Goal: Task Accomplishment & Management: Use online tool/utility

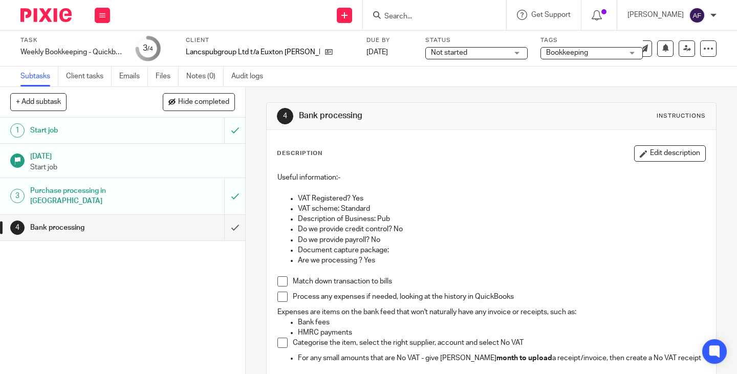
click at [476, 162] on div "Description Edit description Useful information:- VAT Registered? Yes VAT schem…" at bounding box center [491, 258] width 429 height 227
drag, startPoint x: 476, startPoint y: 207, endPoint x: 489, endPoint y: 209, distance: 13.4
click at [479, 208] on p "VAT scheme: Standard" at bounding box center [501, 209] width 407 height 10
click at [495, 167] on div "Useful information:- VAT Registered? Yes VAT scheme: Standard Description of Bu…" at bounding box center [491, 269] width 439 height 205
click at [484, 113] on h1 "Bank processing" at bounding box center [406, 115] width 214 height 11
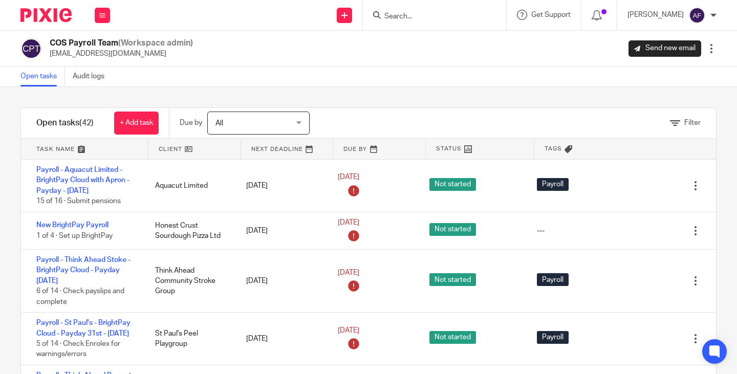
click at [176, 148] on link at bounding box center [194, 149] width 92 height 20
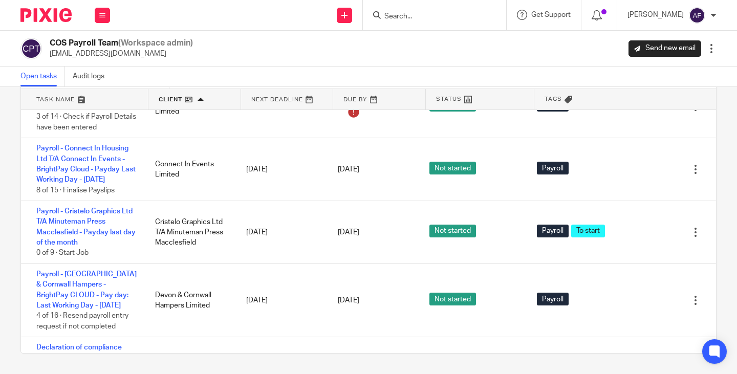
scroll to position [592, 0]
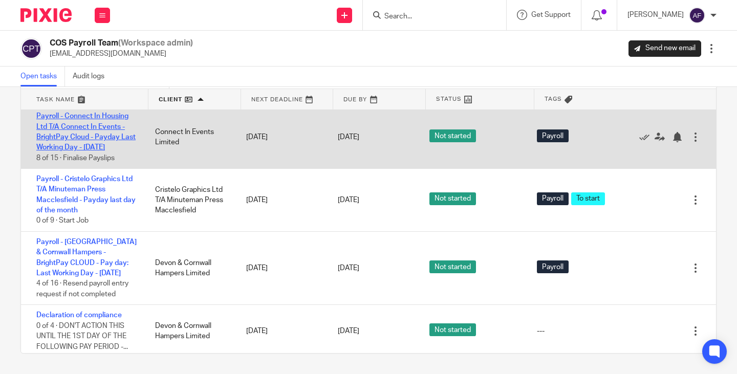
click at [101, 151] on link "Payroll - Connect In Housing Ltd T/A Connect In Events - BrightPay Cloud - Payd…" at bounding box center [85, 132] width 99 height 38
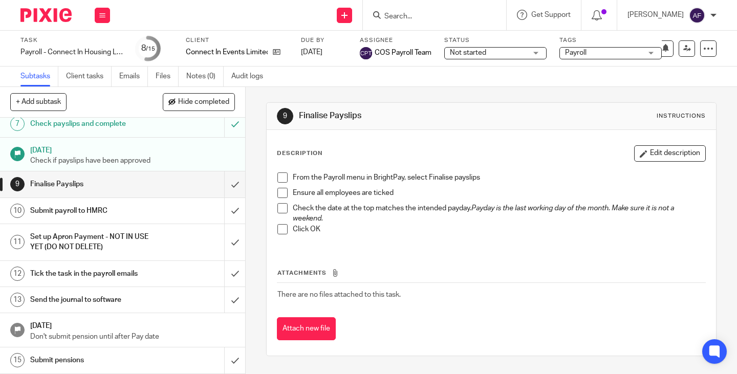
scroll to position [200, 0]
click at [225, 190] on input "submit" at bounding box center [122, 184] width 245 height 26
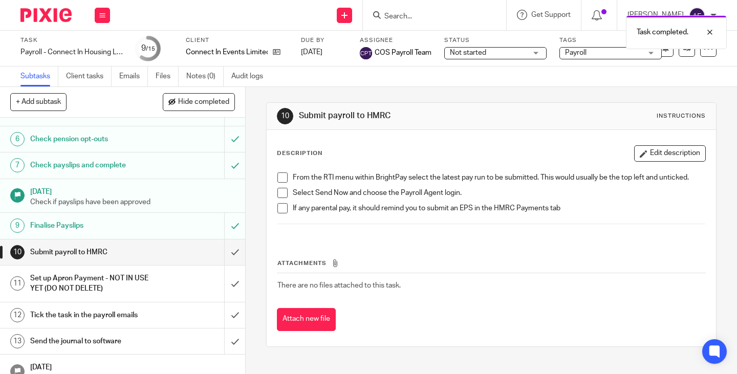
scroll to position [155, 0]
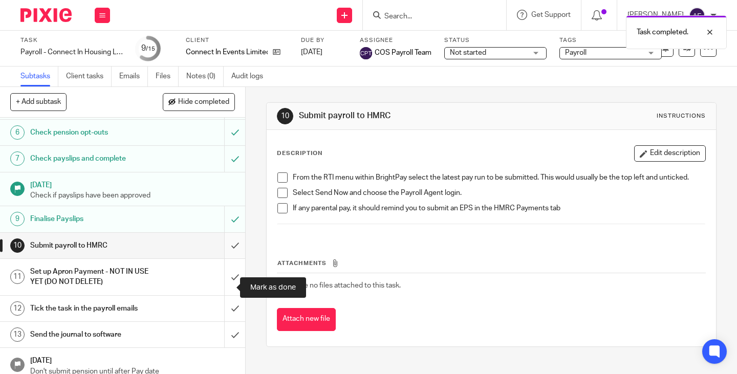
click at [221, 254] on input "submit" at bounding box center [122, 246] width 245 height 26
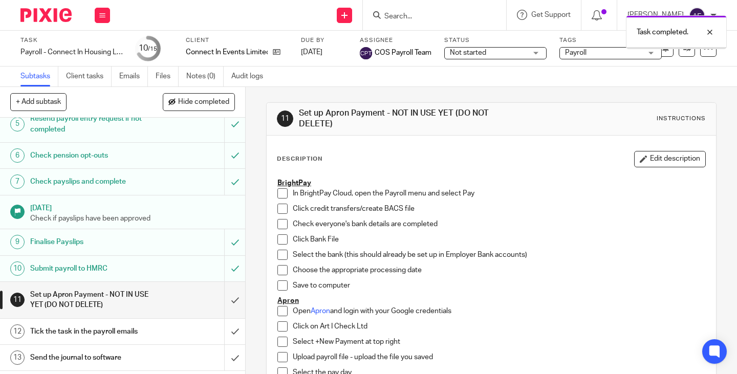
scroll to position [200, 0]
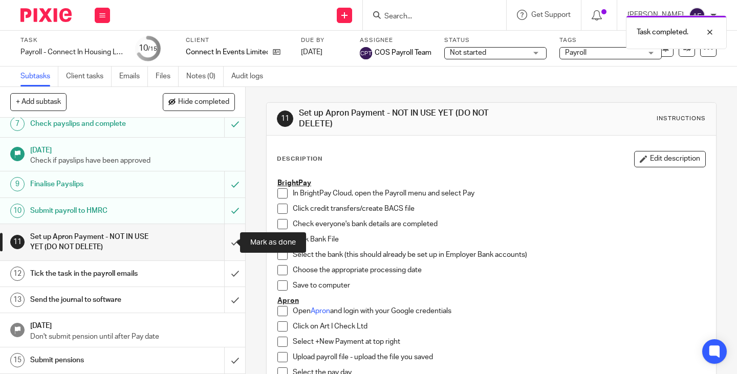
click at [222, 248] on input "submit" at bounding box center [122, 242] width 245 height 36
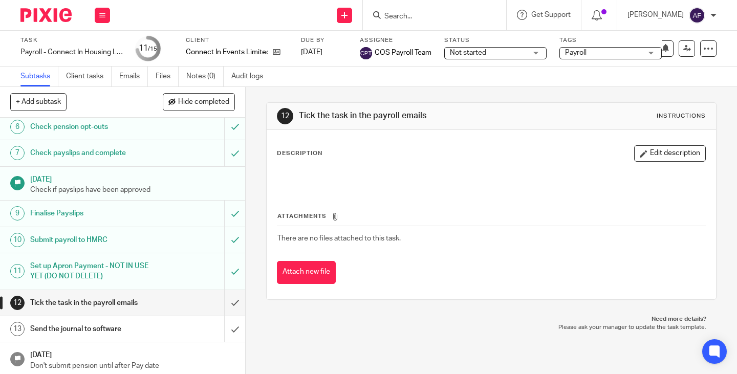
scroll to position [200, 0]
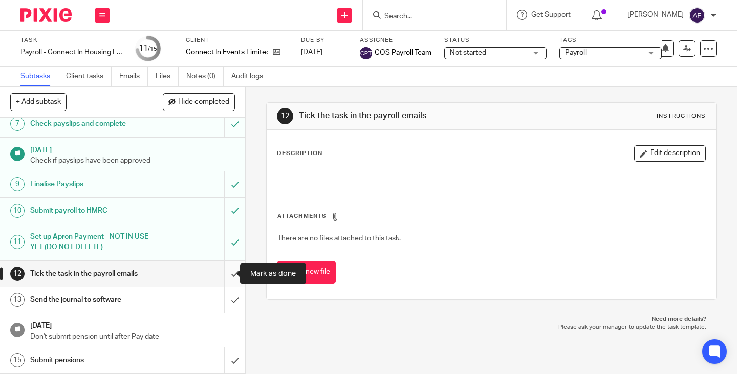
click at [221, 270] on input "submit" at bounding box center [122, 274] width 245 height 26
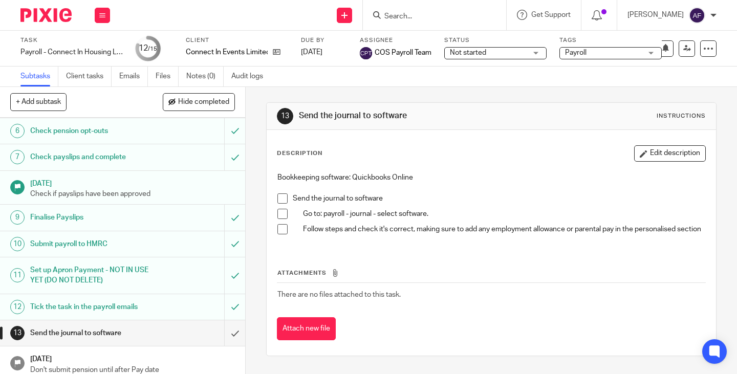
scroll to position [200, 0]
